Goal: Information Seeking & Learning: Learn about a topic

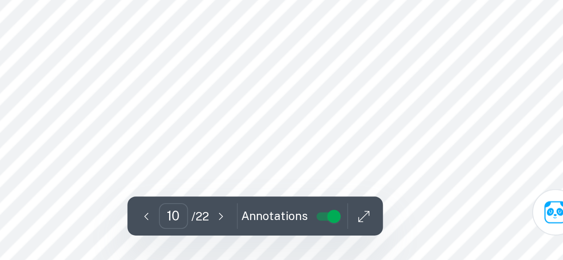
scroll to position [4512, 0]
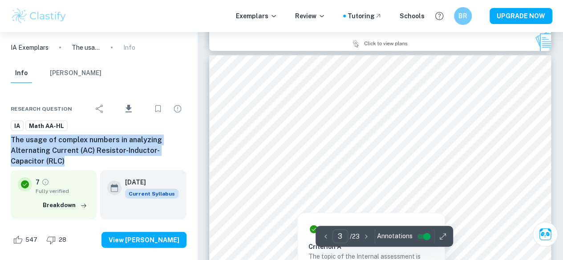
scroll to position [1071, 0]
